Goal: Transaction & Acquisition: Download file/media

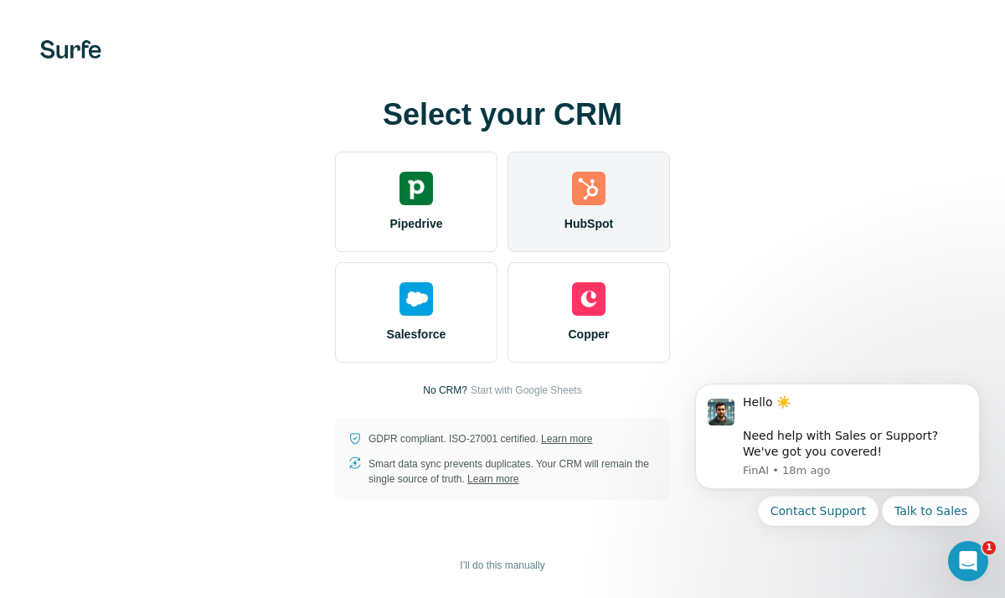
click at [569, 195] on div "HubSpot" at bounding box center [589, 202] width 162 height 100
click at [569, 196] on div "HubSpot" at bounding box center [589, 202] width 162 height 100
click at [564, 212] on div "HubSpot" at bounding box center [589, 202] width 162 height 100
click at [576, 196] on img at bounding box center [588, 188] width 33 height 33
